Goal: Task Accomplishment & Management: Complete application form

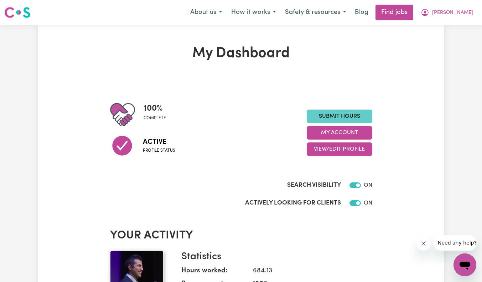
click at [339, 117] on link "Submit Hours" at bounding box center [340, 116] width 66 height 14
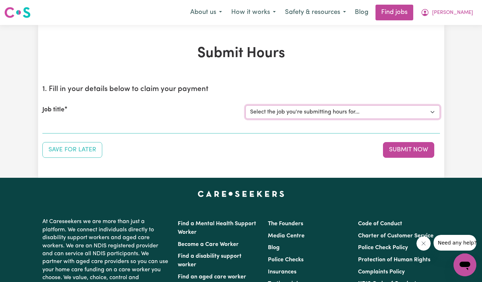
click at [329, 116] on select "Select the job you're submitting hours for... [[PERSON_NAME]] Support Worker Ne…" at bounding box center [343, 112] width 195 height 14
select select "11684"
click at [246, 105] on select "Select the job you're submitting hours for... [[PERSON_NAME]] Support Worker Ne…" at bounding box center [343, 112] width 195 height 14
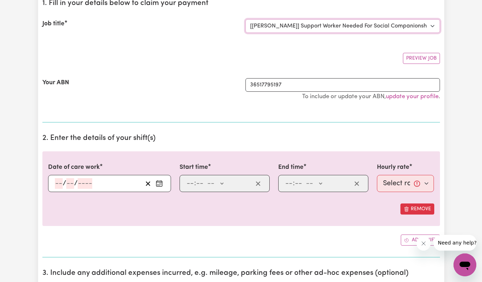
scroll to position [107, 0]
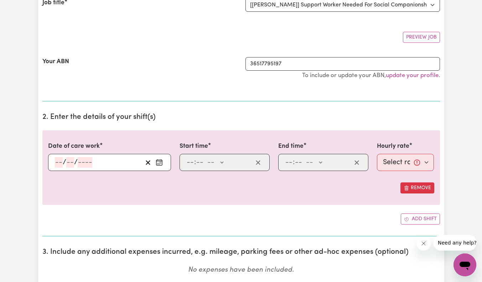
click at [58, 164] on input "number" at bounding box center [59, 162] width 8 height 11
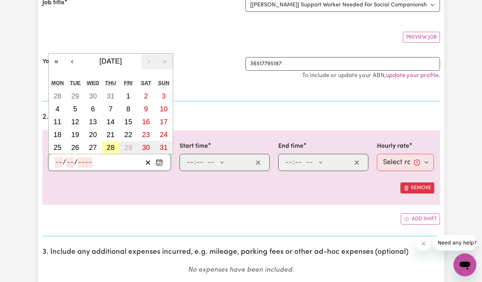
click at [109, 146] on abbr "28" at bounding box center [111, 147] width 8 height 8
type input "[DATE]"
type input "28"
type input "8"
type input "2025"
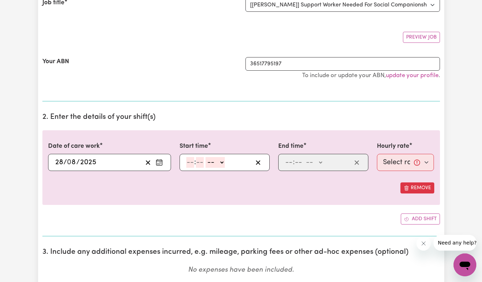
click at [191, 162] on input "number" at bounding box center [190, 162] width 8 height 11
type input "10"
type input "00"
select select "am"
type input "10:00"
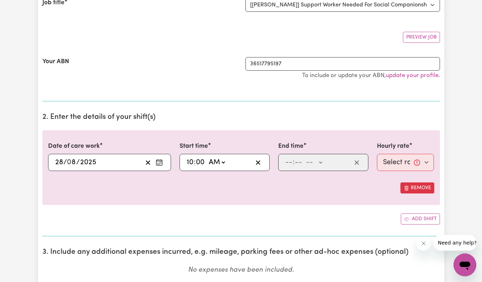
type input "0"
type input "3"
type input "20"
select select "pm"
type input "15:20"
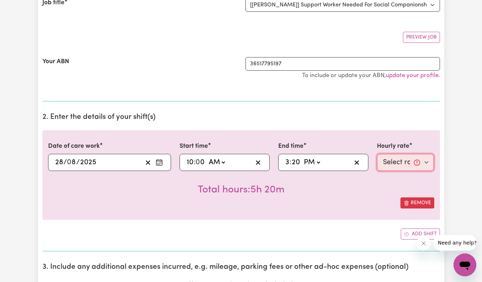
click at [401, 166] on select "Select rate... $64.81 (Weekday)" at bounding box center [405, 162] width 57 height 17
select select "64.81-Weekday"
click at [377, 154] on select "Select rate... $64.81 (Weekday)" at bounding box center [405, 162] width 57 height 17
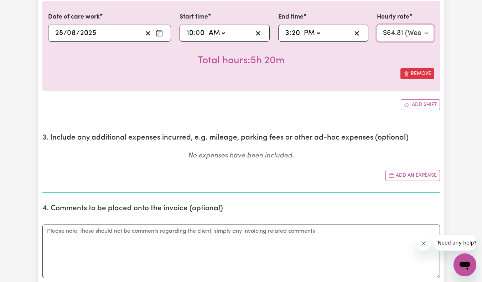
scroll to position [250, 0]
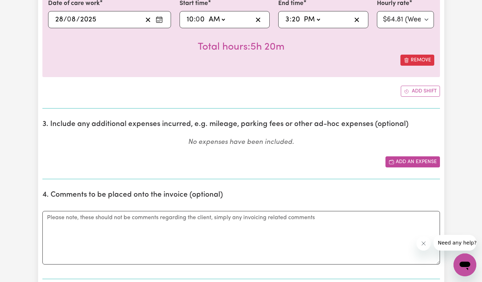
click at [409, 159] on button "Add an expense" at bounding box center [413, 161] width 55 height 11
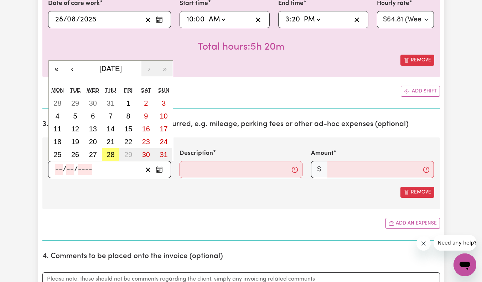
click at [59, 169] on input "number" at bounding box center [59, 169] width 8 height 11
click at [110, 153] on abbr "28" at bounding box center [111, 154] width 8 height 8
type input "[DATE]"
type input "28"
type input "8"
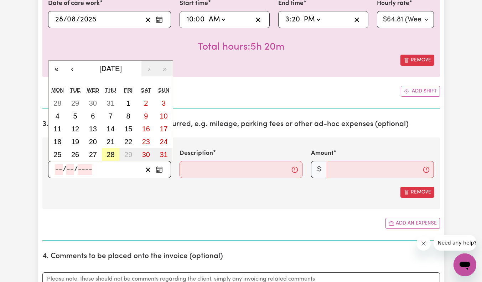
type input "2025"
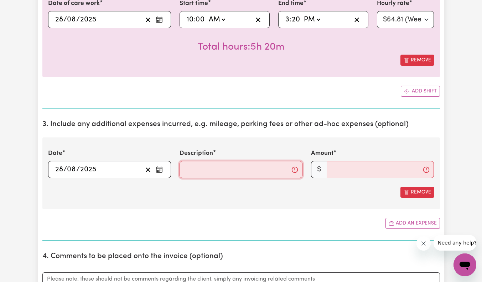
click at [200, 172] on input "Description" at bounding box center [241, 169] width 123 height 17
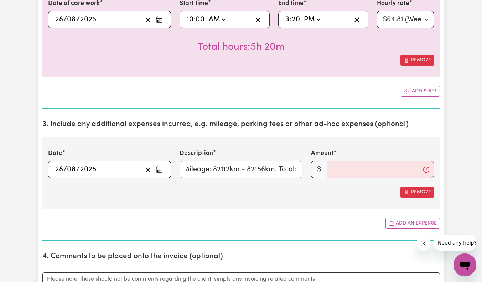
scroll to position [0, 0]
click at [268, 174] on input "Travel Mileage: 82112km - 82156km. Total:" at bounding box center [241, 169] width 123 height 17
type input "Travel Mileage: 82112km - 82156km. Total: 44km"
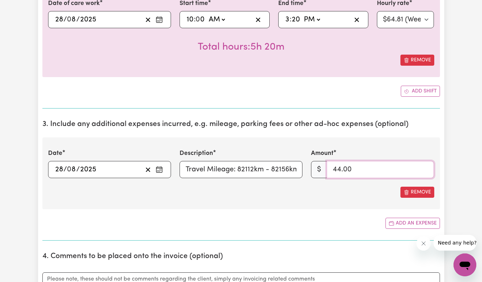
type input "44.00"
click at [288, 227] on div "Add an expense" at bounding box center [241, 222] width 398 height 11
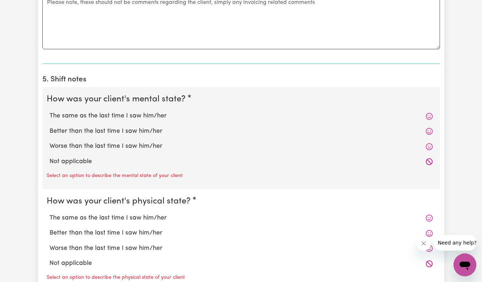
scroll to position [535, 0]
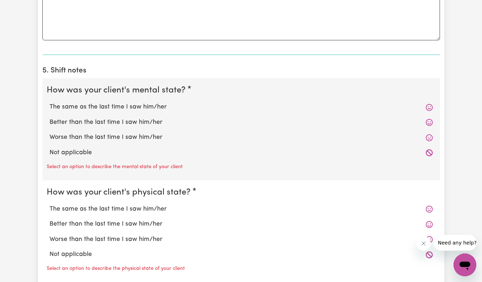
click at [78, 156] on label "Not applicable" at bounding box center [242, 152] width 384 height 9
click at [50, 148] on input "Not applicable" at bounding box center [49, 148] width 0 height 0
radio input "true"
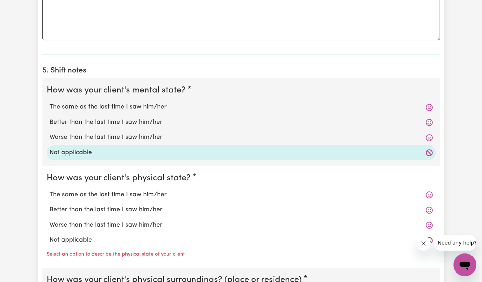
click at [80, 244] on label "Not applicable" at bounding box center [242, 239] width 384 height 9
click at [50, 235] on input "Not applicable" at bounding box center [49, 235] width 0 height 0
radio input "true"
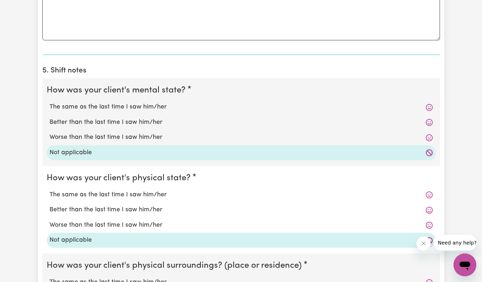
scroll to position [677, 0]
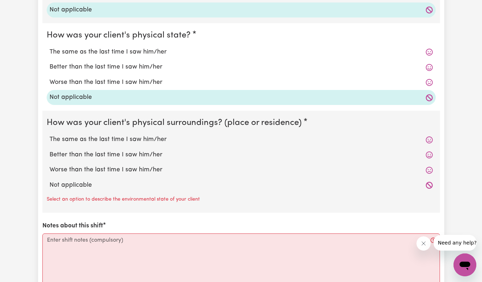
click at [78, 186] on label "Not applicable" at bounding box center [242, 184] width 384 height 9
click at [50, 180] on input "Not applicable" at bounding box center [49, 180] width 0 height 0
radio input "true"
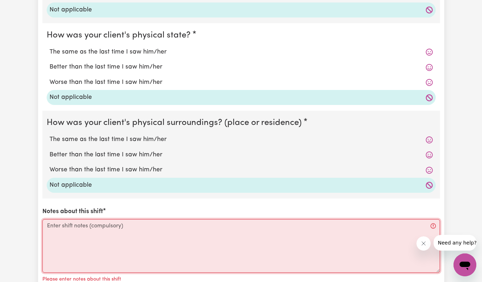
click at [88, 232] on textarea "Notes about this shift" at bounding box center [241, 245] width 398 height 53
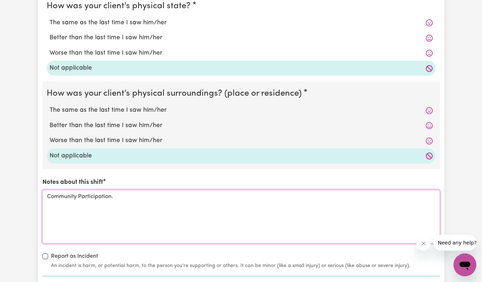
scroll to position [784, 0]
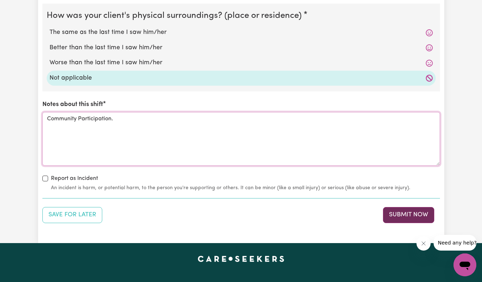
type textarea "Community Participation."
click at [416, 215] on button "Submit Now" at bounding box center [408, 215] width 51 height 16
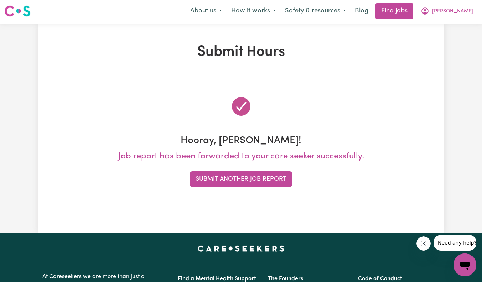
scroll to position [0, 0]
